Goal: Task Accomplishment & Management: Manage account settings

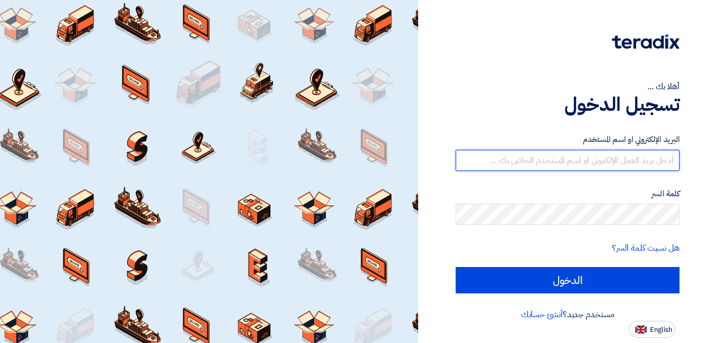
click at [617, 153] on input "text" at bounding box center [568, 160] width 224 height 21
type input "[EMAIL_ADDRESS][DOMAIN_NAME]"
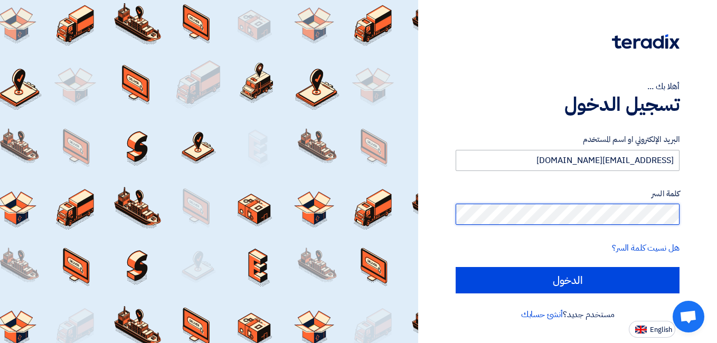
click at [456, 267] on input "الدخول" at bounding box center [568, 280] width 224 height 26
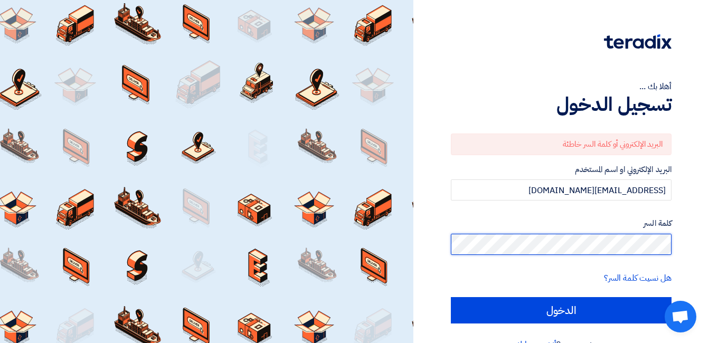
click at [451, 297] on input "الدخول" at bounding box center [561, 310] width 221 height 26
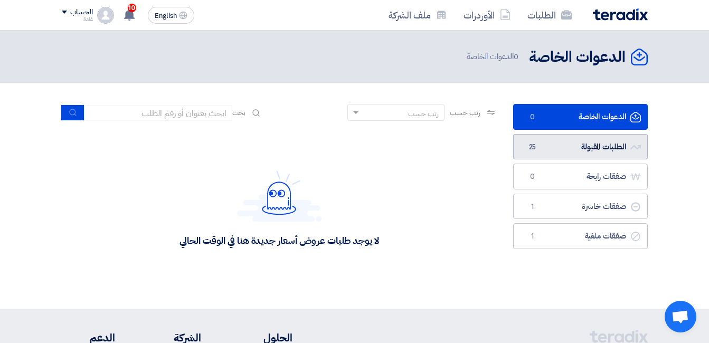
click at [573, 145] on link "الطلبات المقبولة الطلبات المقبولة 25" at bounding box center [580, 147] width 135 height 26
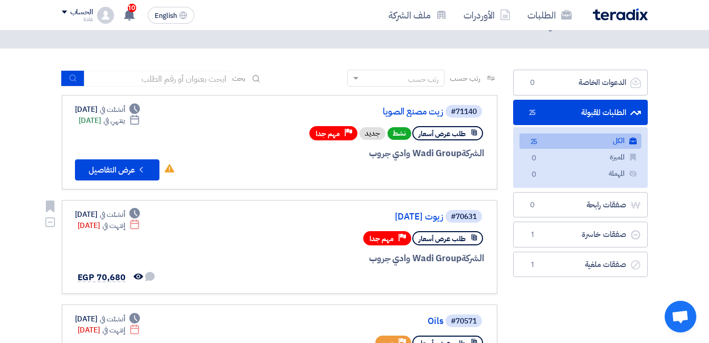
scroll to position [53, 0]
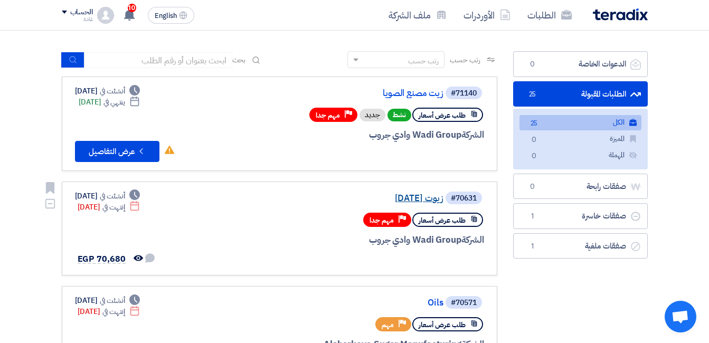
click at [413, 197] on link "زيوت [DATE]" at bounding box center [337, 199] width 211 height 10
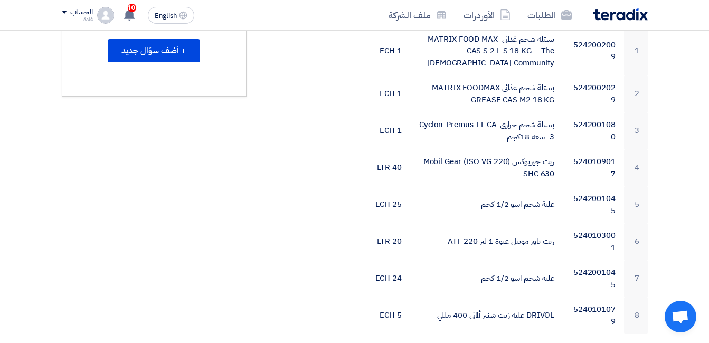
scroll to position [349, 0]
